Goal: Transaction & Acquisition: Purchase product/service

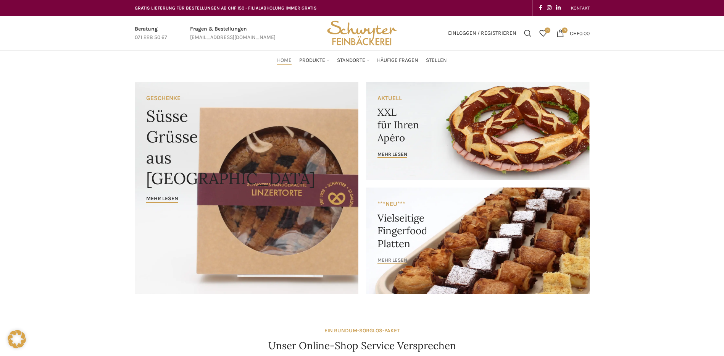
click at [402, 259] on span "mehr lesen" at bounding box center [393, 260] width 30 height 6
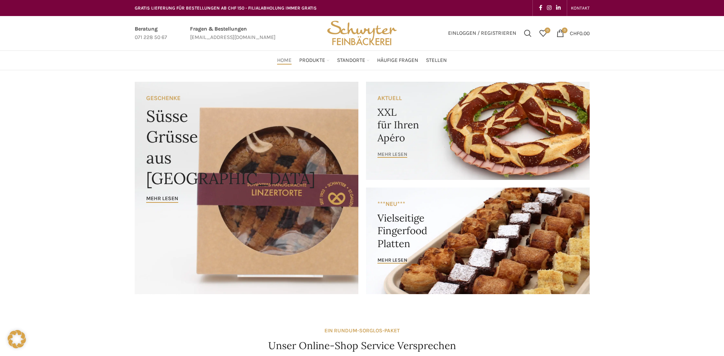
click at [394, 153] on span "mehr lesen" at bounding box center [393, 154] width 30 height 6
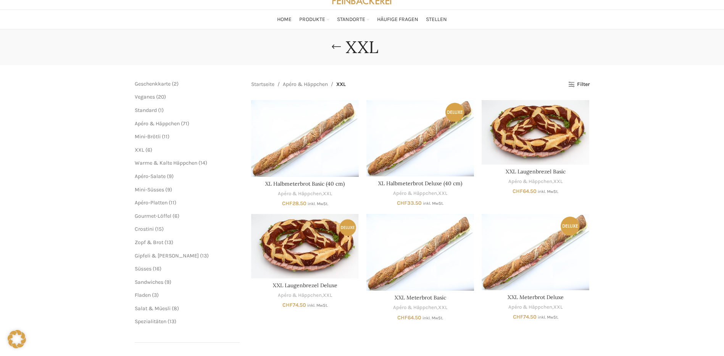
scroll to position [38, 0]
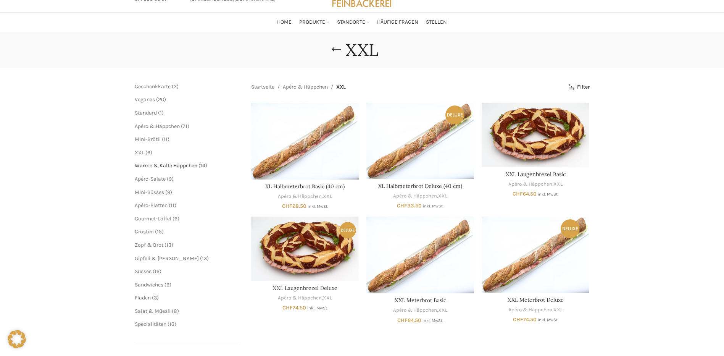
click at [178, 166] on span "Warme & Kalte Häppchen" at bounding box center [166, 165] width 63 height 6
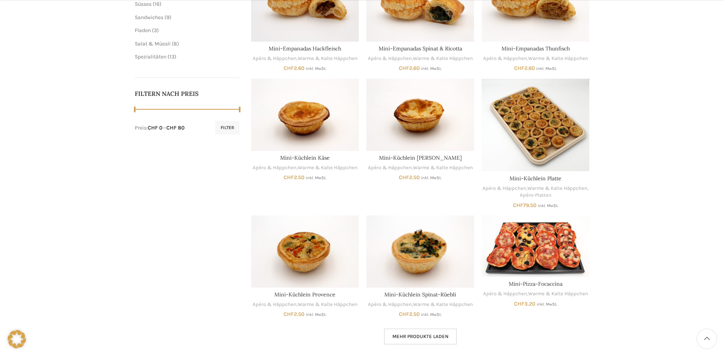
scroll to position [382, 0]
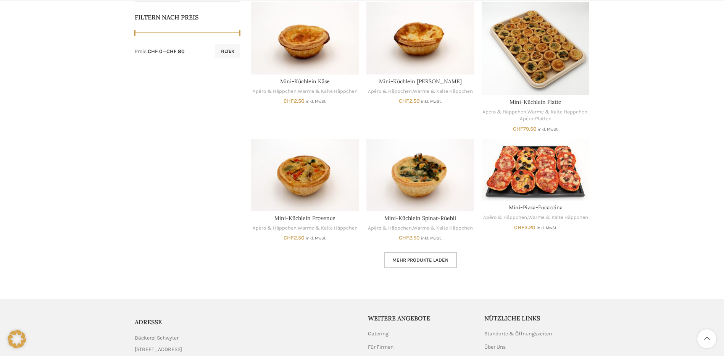
click at [417, 259] on span "Mehr Produkte laden" at bounding box center [420, 260] width 56 height 6
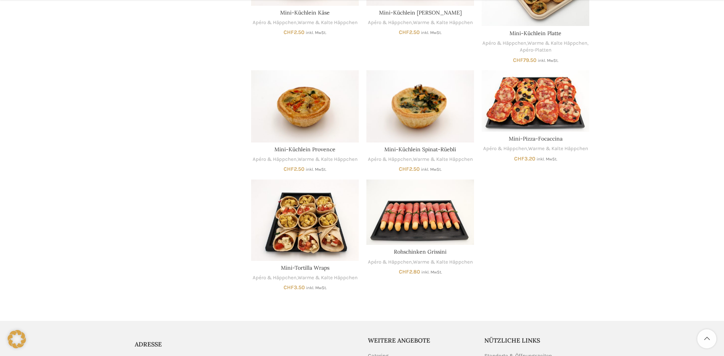
scroll to position [496, 0]
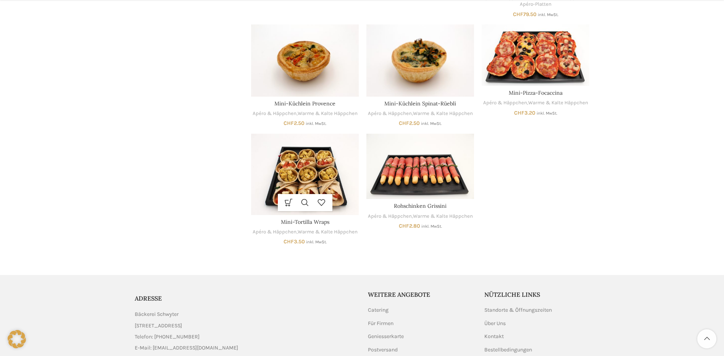
click at [297, 155] on img "Mini-Tortilla Wraps" at bounding box center [305, 174] width 108 height 81
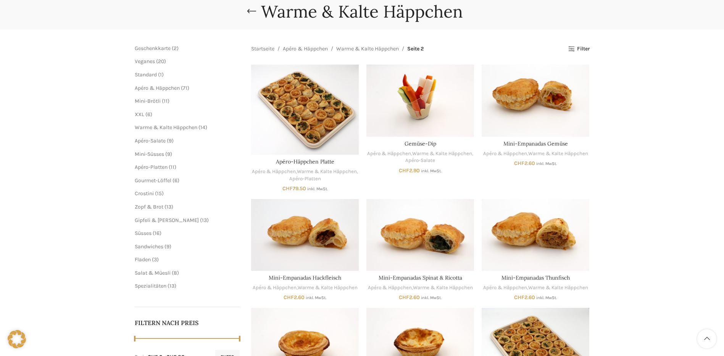
scroll to position [38, 0]
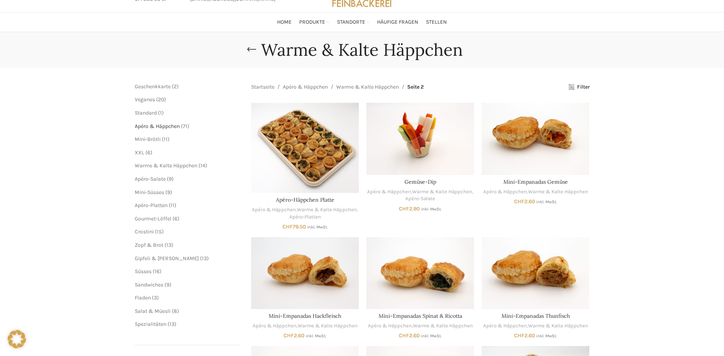
click at [177, 128] on span "Apéro & Häppchen" at bounding box center [157, 126] width 45 height 6
click at [143, 296] on span "Fladen" at bounding box center [143, 297] width 16 height 6
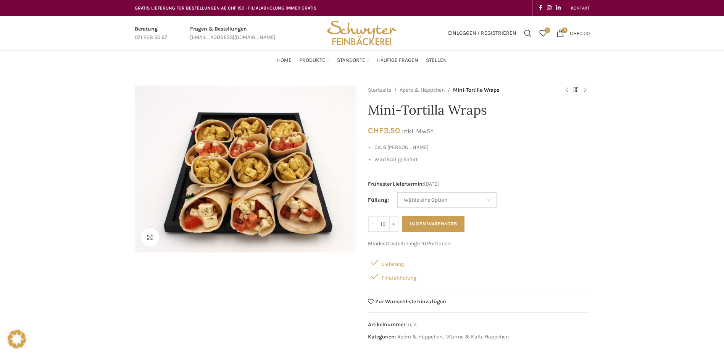
click at [490, 199] on select "[PERSON_NAME] eine Option Poulet-Curry Tomaten-Mozzarella" at bounding box center [446, 200] width 99 height 16
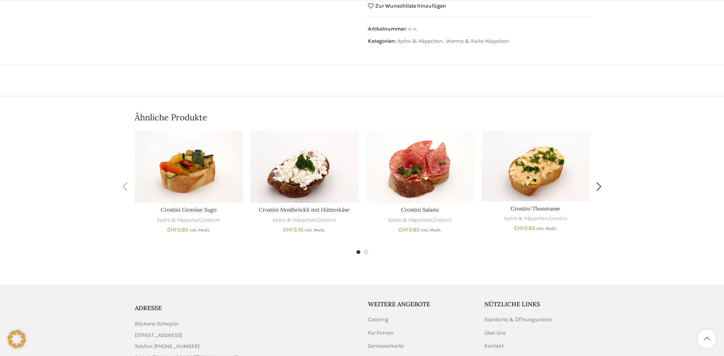
scroll to position [305, 0]
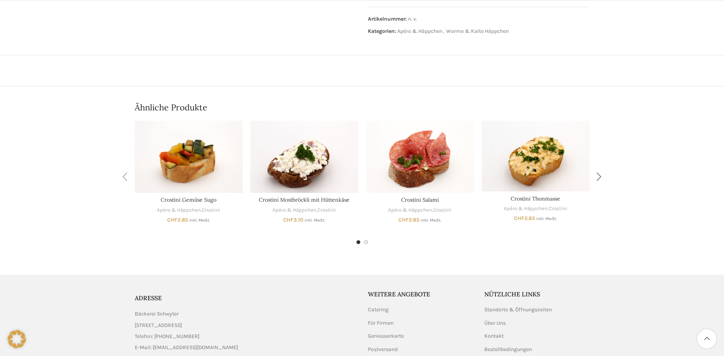
click at [600, 177] on div "Next slide" at bounding box center [599, 176] width 19 height 19
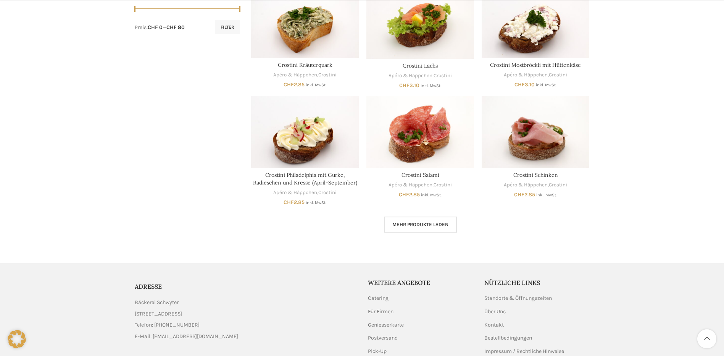
scroll to position [457, 0]
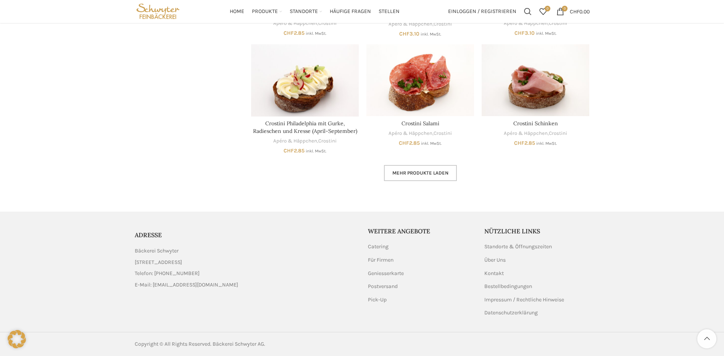
click at [434, 172] on span "Mehr Produkte laden" at bounding box center [420, 173] width 56 height 6
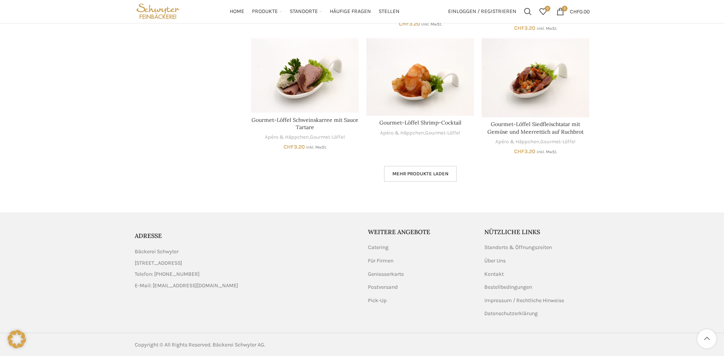
scroll to position [955, 0]
click at [449, 173] on link "Mehr Produkte laden" at bounding box center [420, 173] width 73 height 16
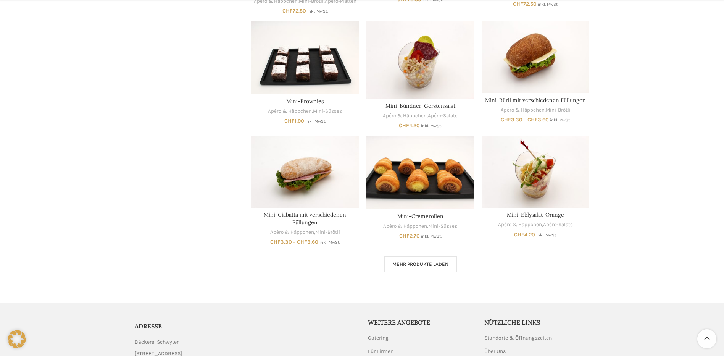
scroll to position [1337, 0]
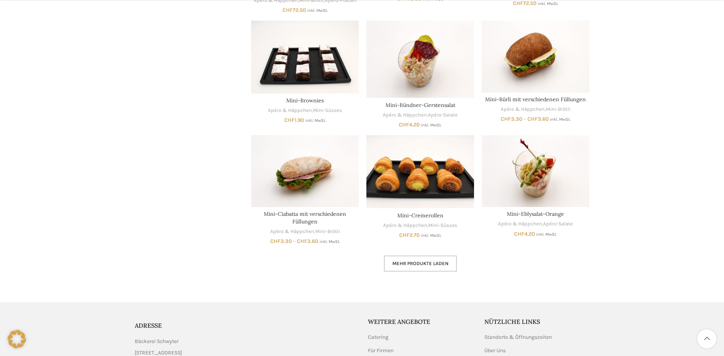
click at [438, 265] on span "Mehr Produkte laden" at bounding box center [420, 263] width 56 height 6
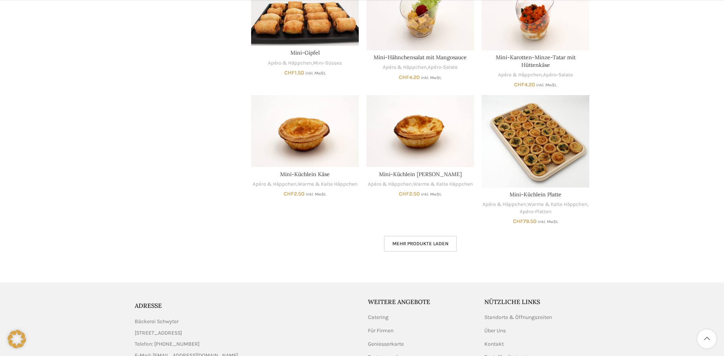
scroll to position [1871, 0]
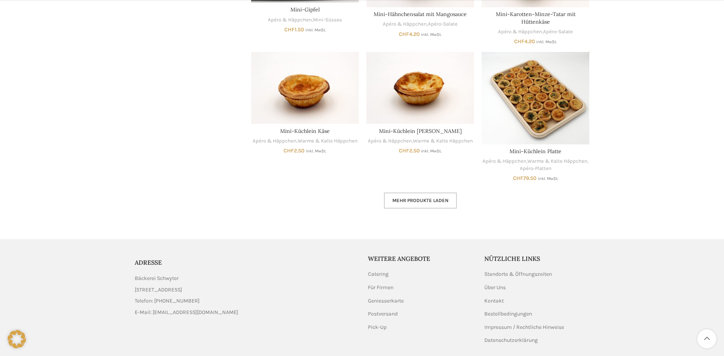
click at [422, 200] on span "Mehr Produkte laden" at bounding box center [420, 200] width 56 height 6
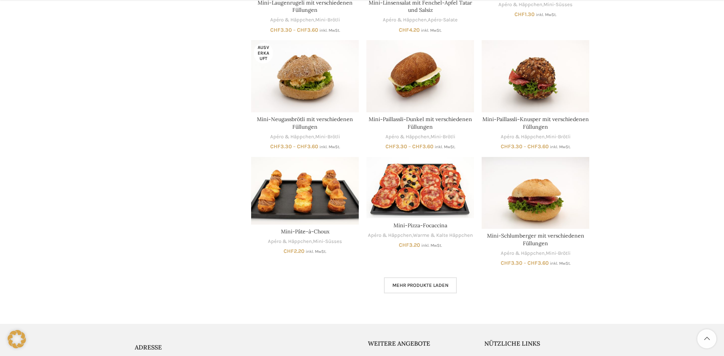
scroll to position [2253, 0]
click at [435, 285] on span "Mehr Produkte laden" at bounding box center [420, 285] width 56 height 6
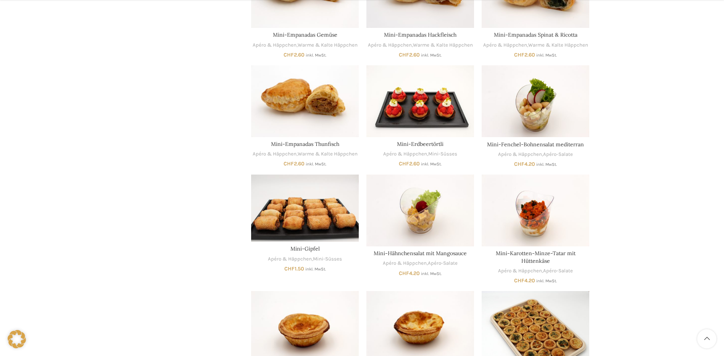
scroll to position [1680, 0]
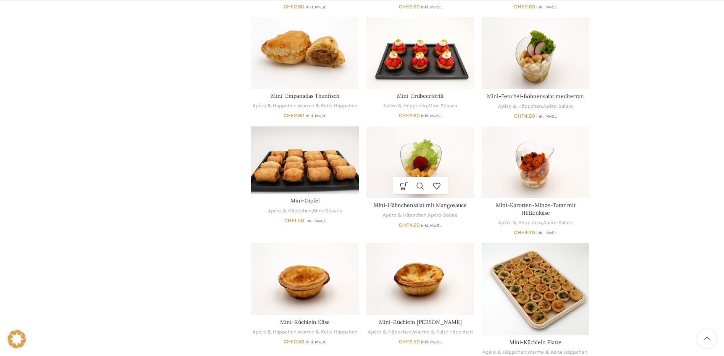
click at [428, 163] on img "Mini-Hähnchensalat mit Mangosauce" at bounding box center [421, 162] width 108 height 72
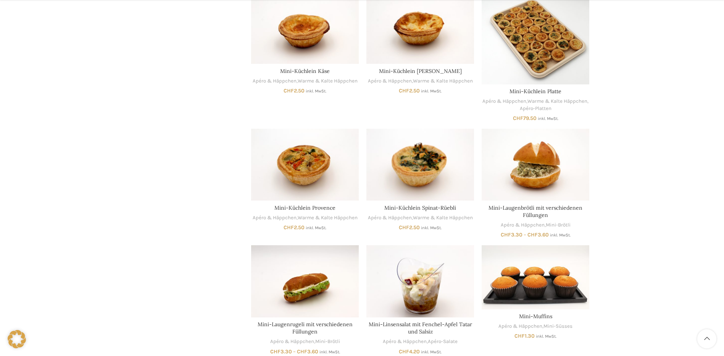
scroll to position [1947, 0]
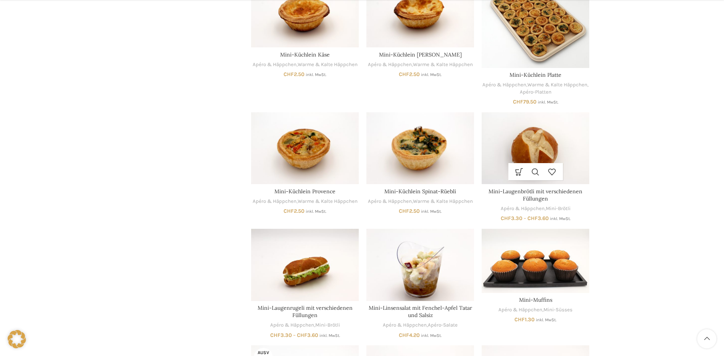
click at [543, 148] on img "Mini-Laugenbrötli mit verschiedenen Füllungen" at bounding box center [536, 148] width 108 height 72
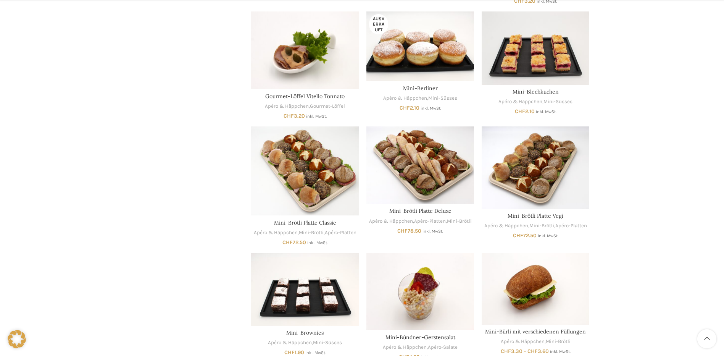
scroll to position [1108, 0]
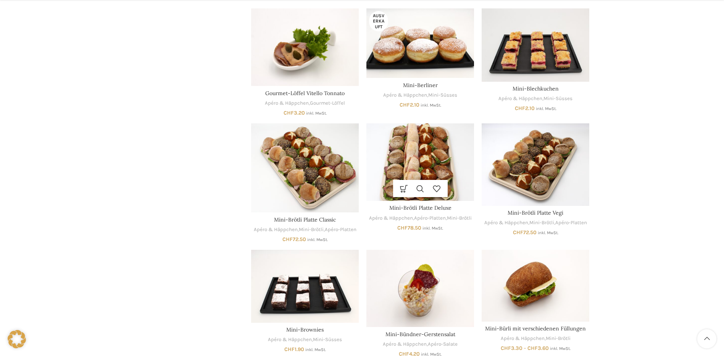
click at [426, 158] on img "Mini-Brötli Platte Deluxe" at bounding box center [421, 162] width 108 height 78
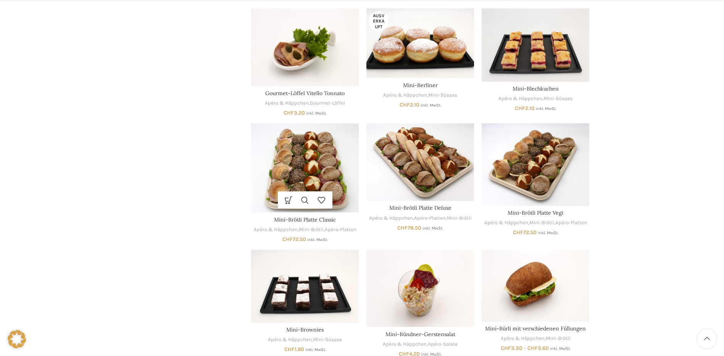
click at [292, 153] on img "Mini-Brötli Platte Classic" at bounding box center [305, 167] width 108 height 89
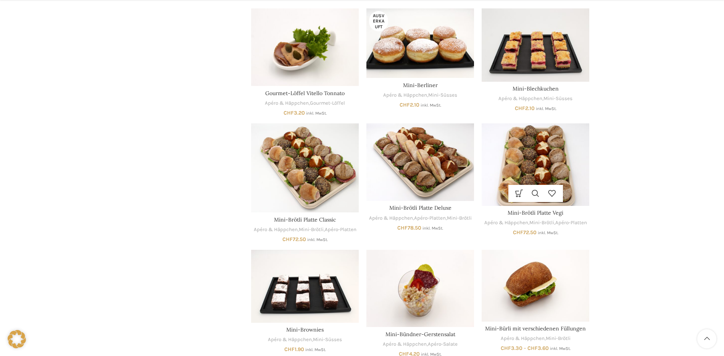
click at [536, 165] on img "Mini-Brötli Platte Vegi" at bounding box center [536, 164] width 108 height 82
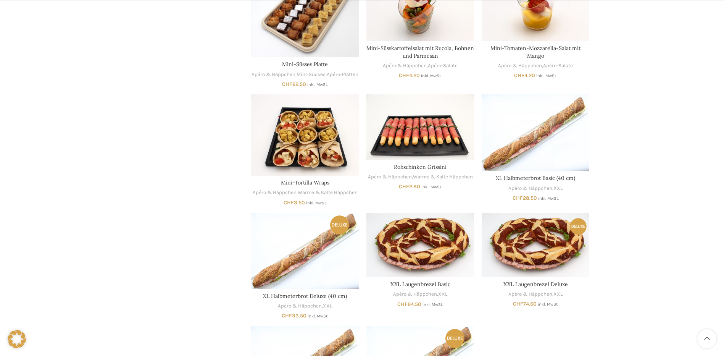
scroll to position [2558, 0]
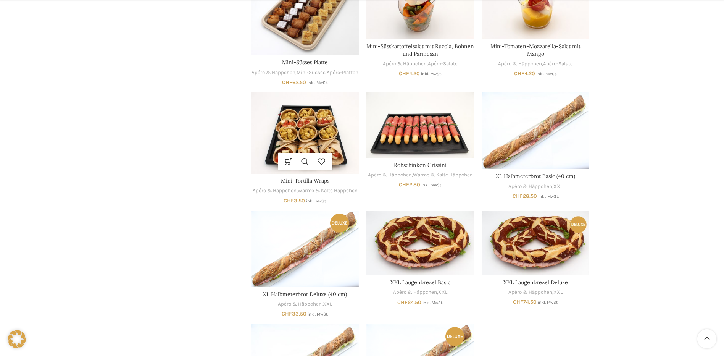
click at [315, 155] on img "Mini-Tortilla Wraps" at bounding box center [305, 132] width 108 height 81
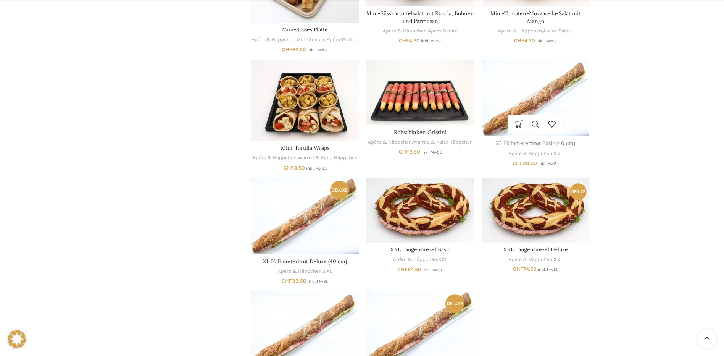
scroll to position [2635, 0]
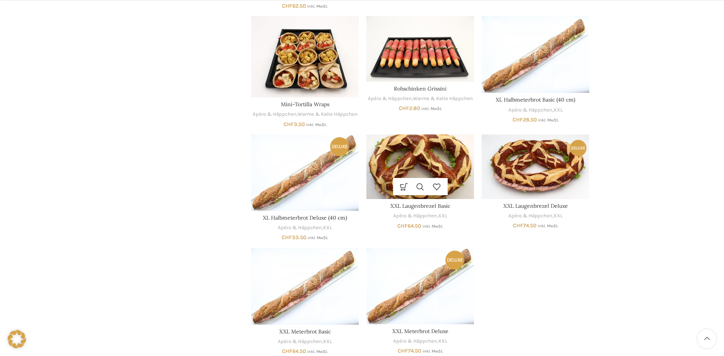
click at [420, 165] on img "XXL Laugenbrezel Basic" at bounding box center [421, 166] width 108 height 65
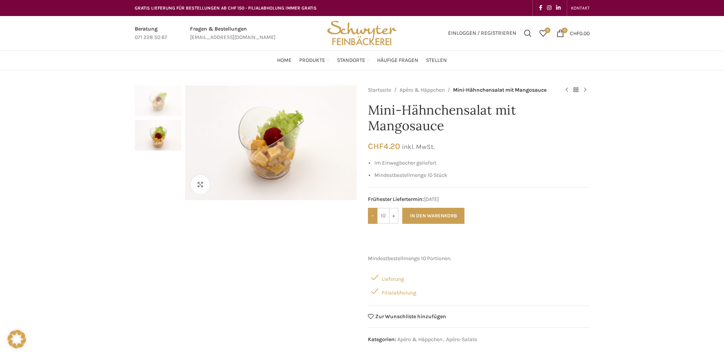
click at [375, 213] on input "-" at bounding box center [373, 216] width 10 height 16
click at [374, 213] on input "-" at bounding box center [373, 216] width 10 height 16
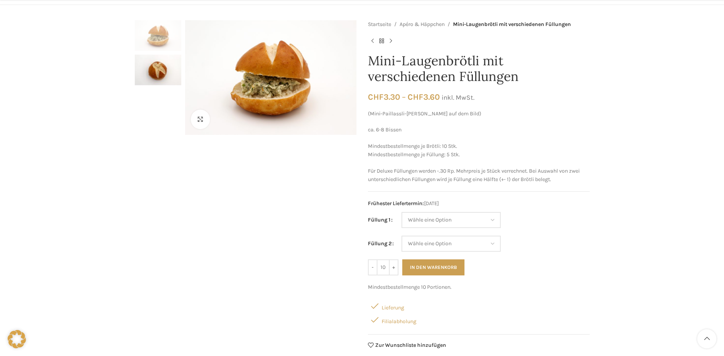
scroll to position [115, 0]
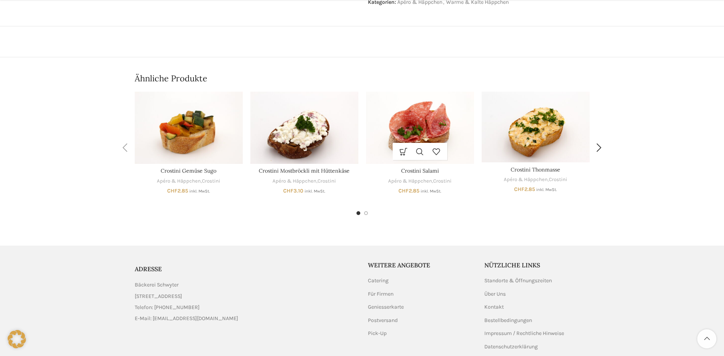
scroll to position [344, 0]
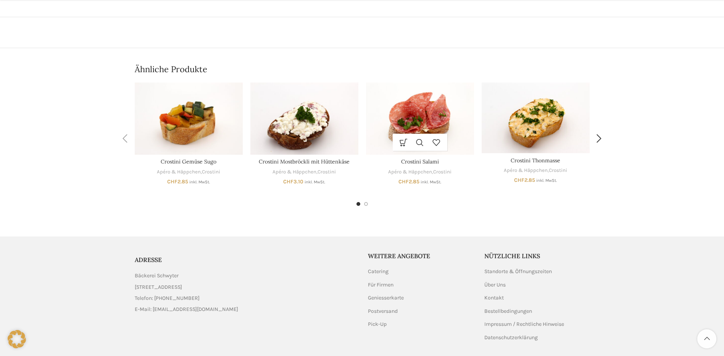
click at [425, 125] on img "Crostini Salami" at bounding box center [420, 118] width 108 height 72
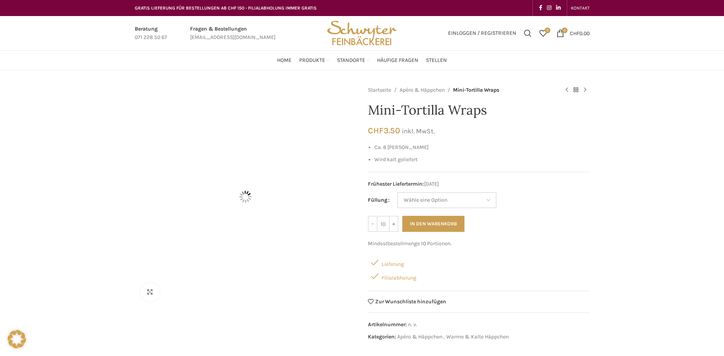
scroll to position [344, 0]
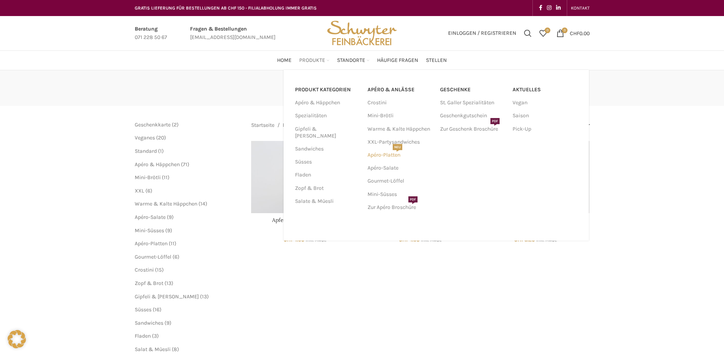
click at [399, 155] on link "Apéro-Platten NEU" at bounding box center [400, 155] width 65 height 13
click at [411, 142] on link "XXL-Partysandwiches" at bounding box center [400, 142] width 65 height 13
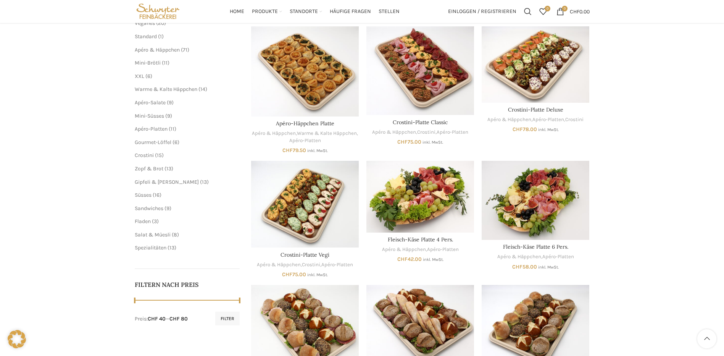
scroll to position [38, 0]
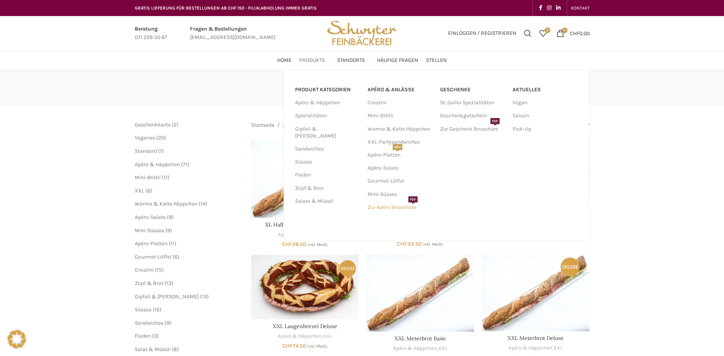
click at [398, 208] on link "Zur Apéro Broschüre PDF" at bounding box center [400, 207] width 65 height 13
